Goal: Information Seeking & Learning: Learn about a topic

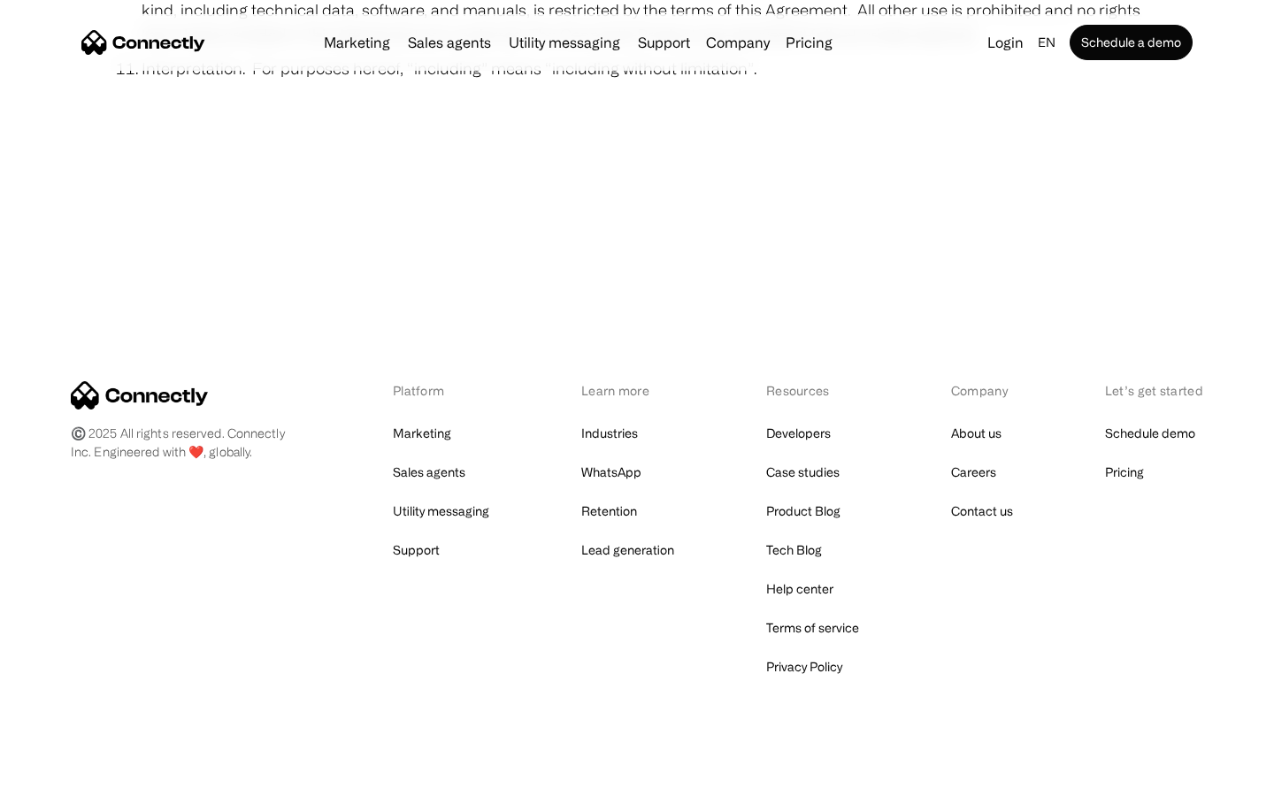
scroll to position [6499, 0]
